Goal: Task Accomplishment & Management: Manage account settings

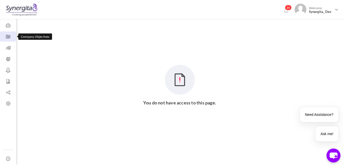
click at [9, 34] on icon at bounding box center [8, 36] width 16 height 5
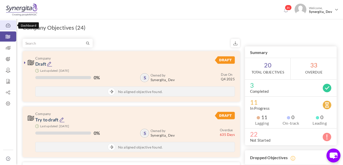
click at [8, 23] on icon at bounding box center [8, 25] width 16 height 5
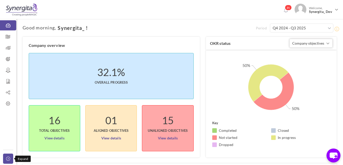
click at [11, 158] on icon at bounding box center [9, 159] width 6 height 4
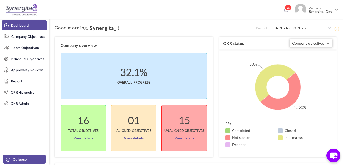
click at [15, 160] on span "Collapse" at bounding box center [20, 160] width 14 height 5
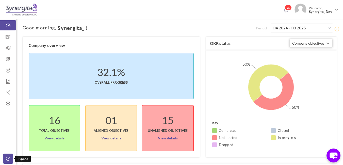
click at [7, 161] on link "Collapse" at bounding box center [8, 159] width 10 height 10
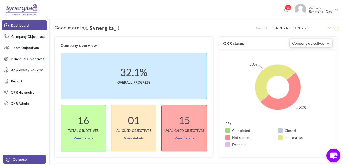
click at [7, 161] on icon at bounding box center [9, 160] width 6 height 4
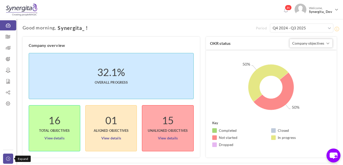
click at [7, 161] on link "Collapse" at bounding box center [8, 159] width 10 height 10
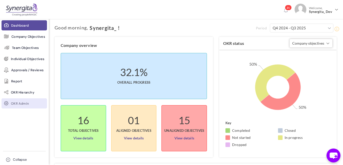
click at [33, 103] on link "OKR Admin" at bounding box center [24, 104] width 45 height 10
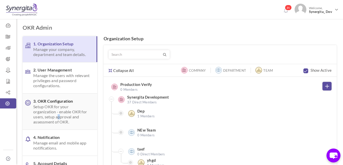
click at [60, 117] on span "Setup OKR for your organization - enable OKR for users, setup approval and asse…" at bounding box center [62, 114] width 58 height 20
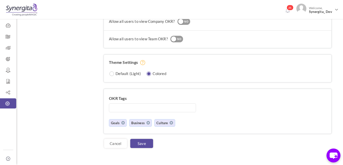
scroll to position [432, 0]
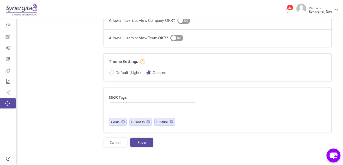
click at [113, 75] on div "Default (Light) Colored" at bounding box center [218, 75] width 228 height 14
click at [113, 74] on input "radio" at bounding box center [112, 73] width 5 height 5
radio input "true"
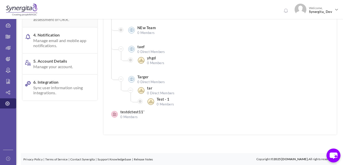
scroll to position [1, 0]
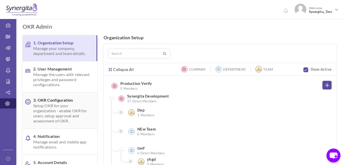
click at [52, 105] on span "Setup OKR for your organization - enable OKR for users, setup approval and asse…" at bounding box center [62, 113] width 58 height 20
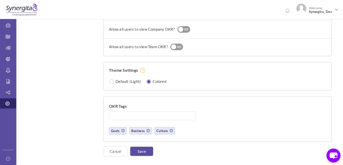
scroll to position [432, 0]
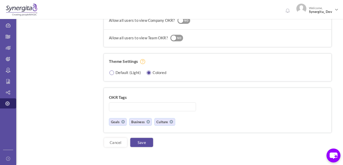
click at [109, 74] on div "Default (Light) Colored" at bounding box center [218, 75] width 228 height 14
click at [112, 74] on input "radio" at bounding box center [112, 73] width 5 height 5
radio input "true"
click at [143, 142] on link "Save" at bounding box center [141, 142] width 23 height 9
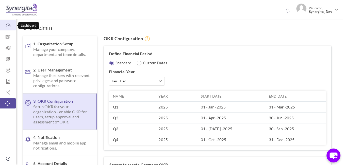
click at [2, 24] on icon at bounding box center [8, 25] width 16 height 5
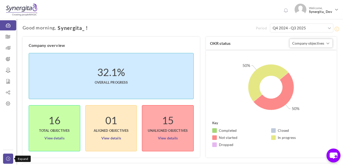
click at [11, 160] on icon at bounding box center [9, 159] width 6 height 4
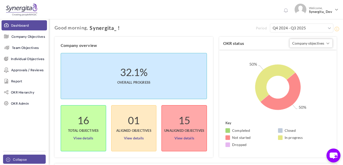
click at [20, 160] on span "Collapse" at bounding box center [20, 160] width 14 height 5
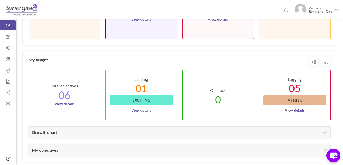
scroll to position [238, 0]
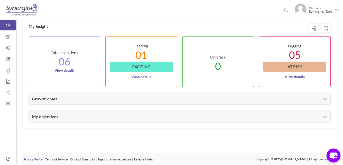
click at [36, 161] on link "Privacy Policy" at bounding box center [32, 160] width 19 height 4
click at [66, 160] on link "Terms of Service" at bounding box center [56, 160] width 22 height 4
click at [86, 162] on li "Contact Synergita" at bounding box center [82, 159] width 24 height 5
click at [83, 159] on link "Contact Synergita" at bounding box center [82, 160] width 24 height 4
click at [124, 158] on link "Support Knowledgebase" at bounding box center [115, 160] width 34 height 4
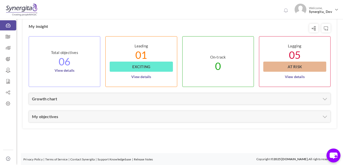
click at [142, 162] on li "Release Notes" at bounding box center [143, 159] width 19 height 5
click at [144, 160] on link "Release Notes" at bounding box center [143, 160] width 19 height 4
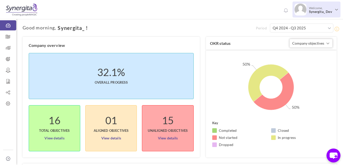
click at [314, 13] on span "Synergita_ Dev" at bounding box center [321, 12] width 24 height 4
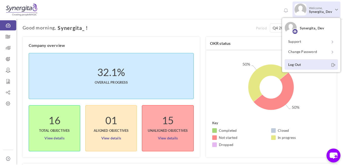
click at [299, 68] on link "Log Out" at bounding box center [311, 64] width 53 height 10
